Goal: Information Seeking & Learning: Learn about a topic

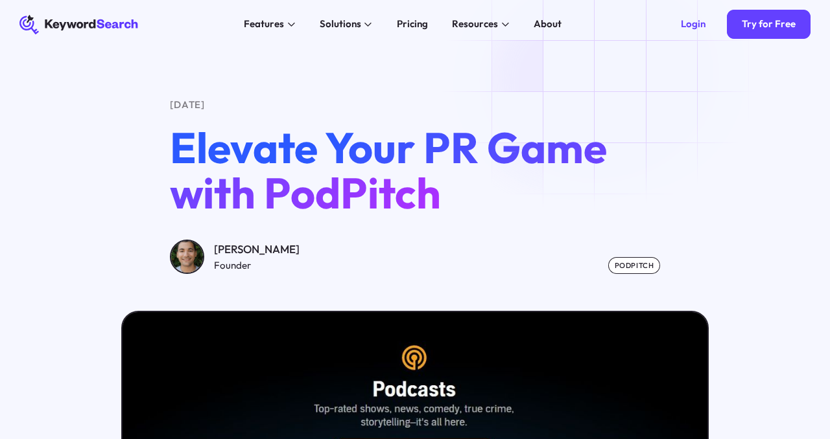
click at [626, 73] on div "[DATE] Elevate Your PR Game with PodPitch [PERSON_NAME] Founder podpitch" at bounding box center [415, 342] width 830 height 587
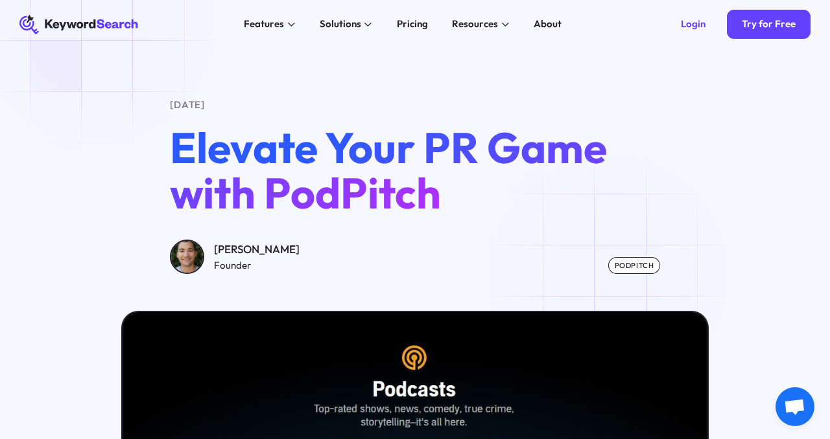
click at [95, 25] on icon at bounding box center [74, 24] width 43 height 11
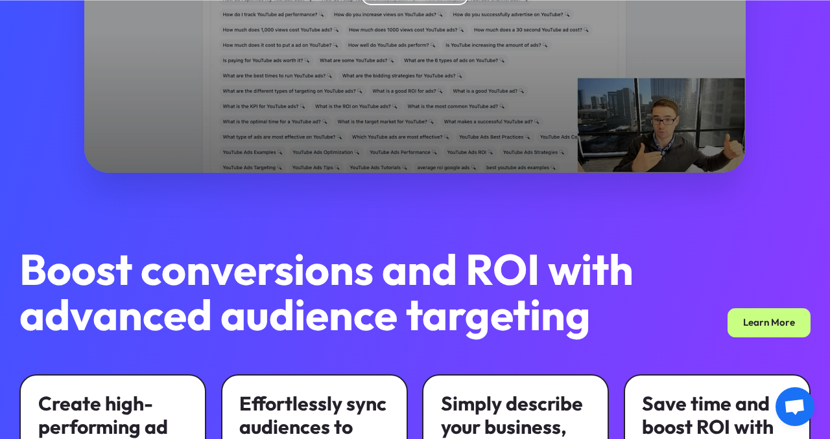
scroll to position [508, 0]
